Goal: Information Seeking & Learning: Learn about a topic

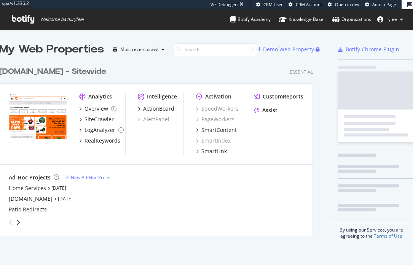
scroll to position [179, 319]
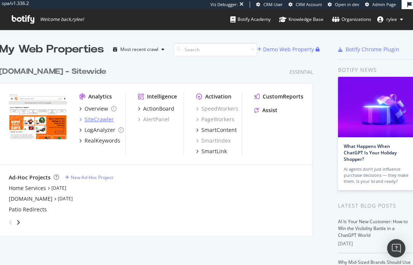
click at [99, 118] on div "SiteCrawler" at bounding box center [98, 120] width 29 height 8
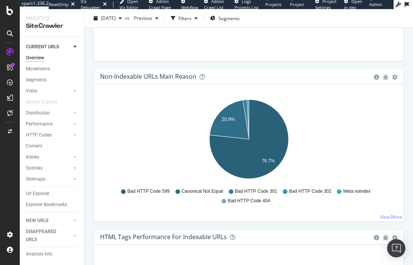
scroll to position [438, 0]
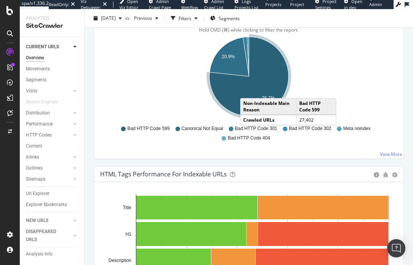
click at [248, 91] on icon "A chart." at bounding box center [248, 76] width 79 height 79
